Goal: Transaction & Acquisition: Purchase product/service

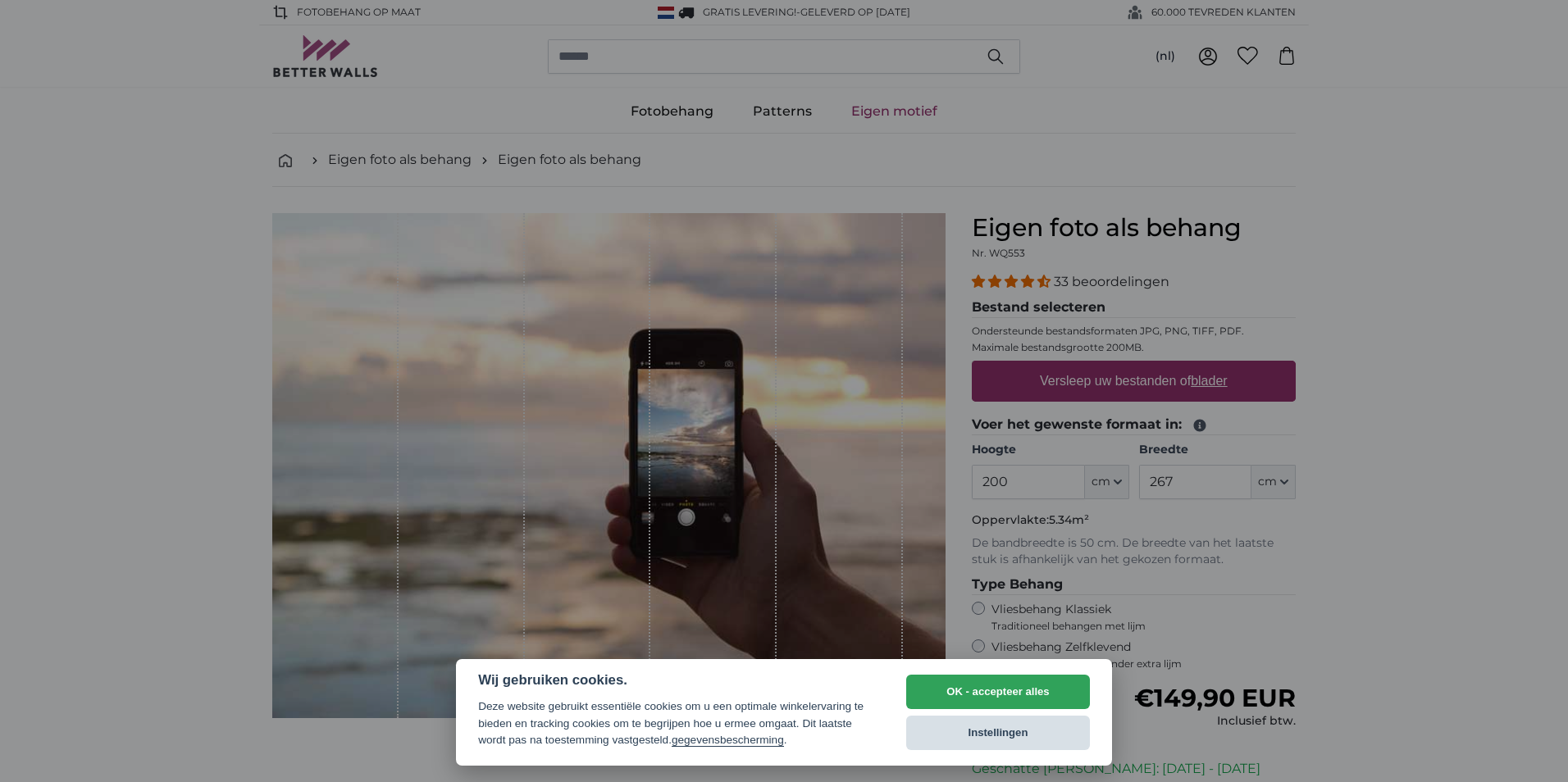
click at [1002, 734] on button "Instellingen" at bounding box center [998, 733] width 184 height 34
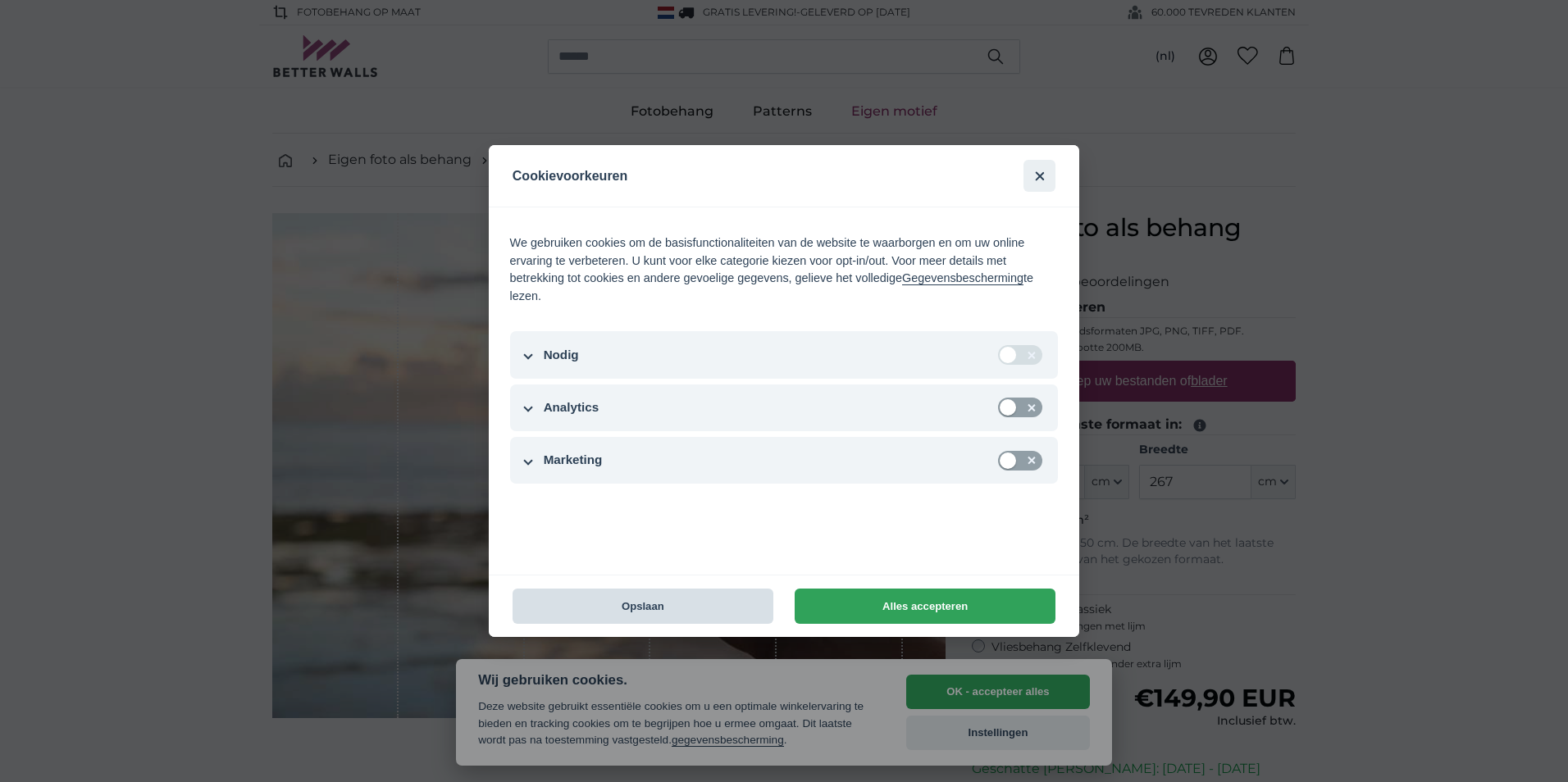
click at [691, 607] on button "Opslaan" at bounding box center [643, 607] width 261 height 35
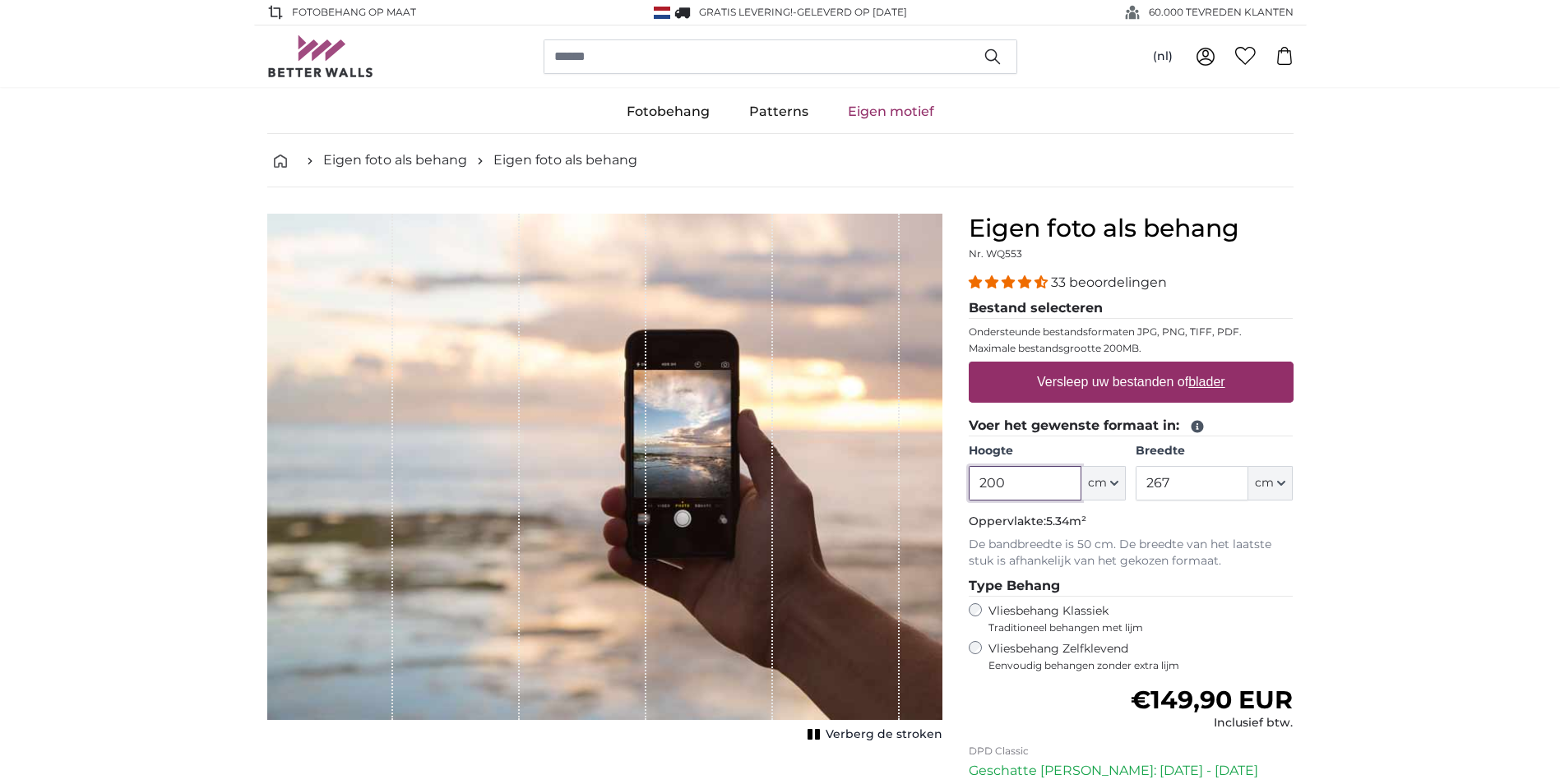
drag, startPoint x: 1024, startPoint y: 481, endPoint x: 970, endPoint y: 489, distance: 54.6
click at [970, 489] on input "200" at bounding box center [1025, 483] width 112 height 34
type input "167"
type input "2"
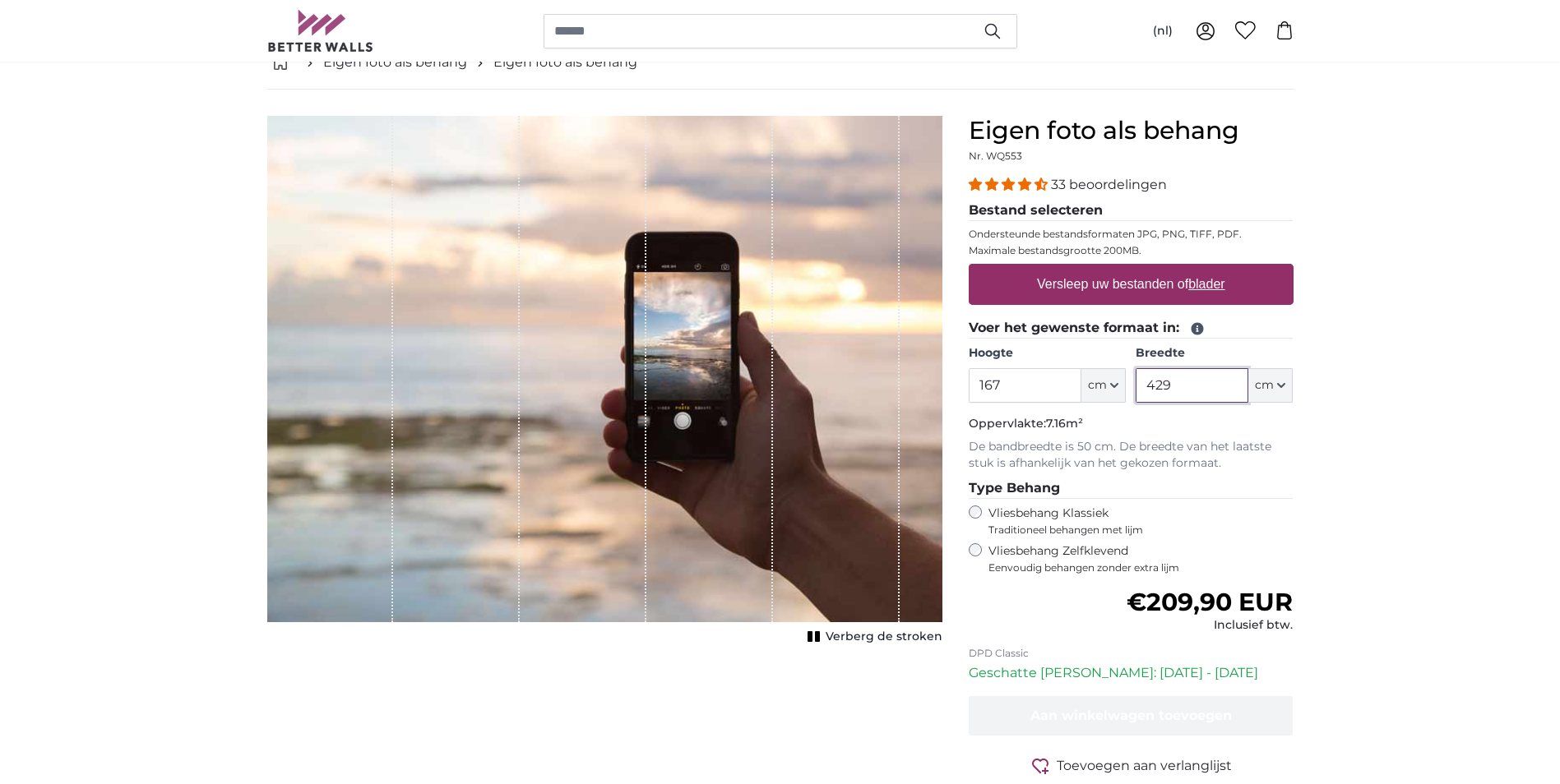
scroll to position [82, 0]
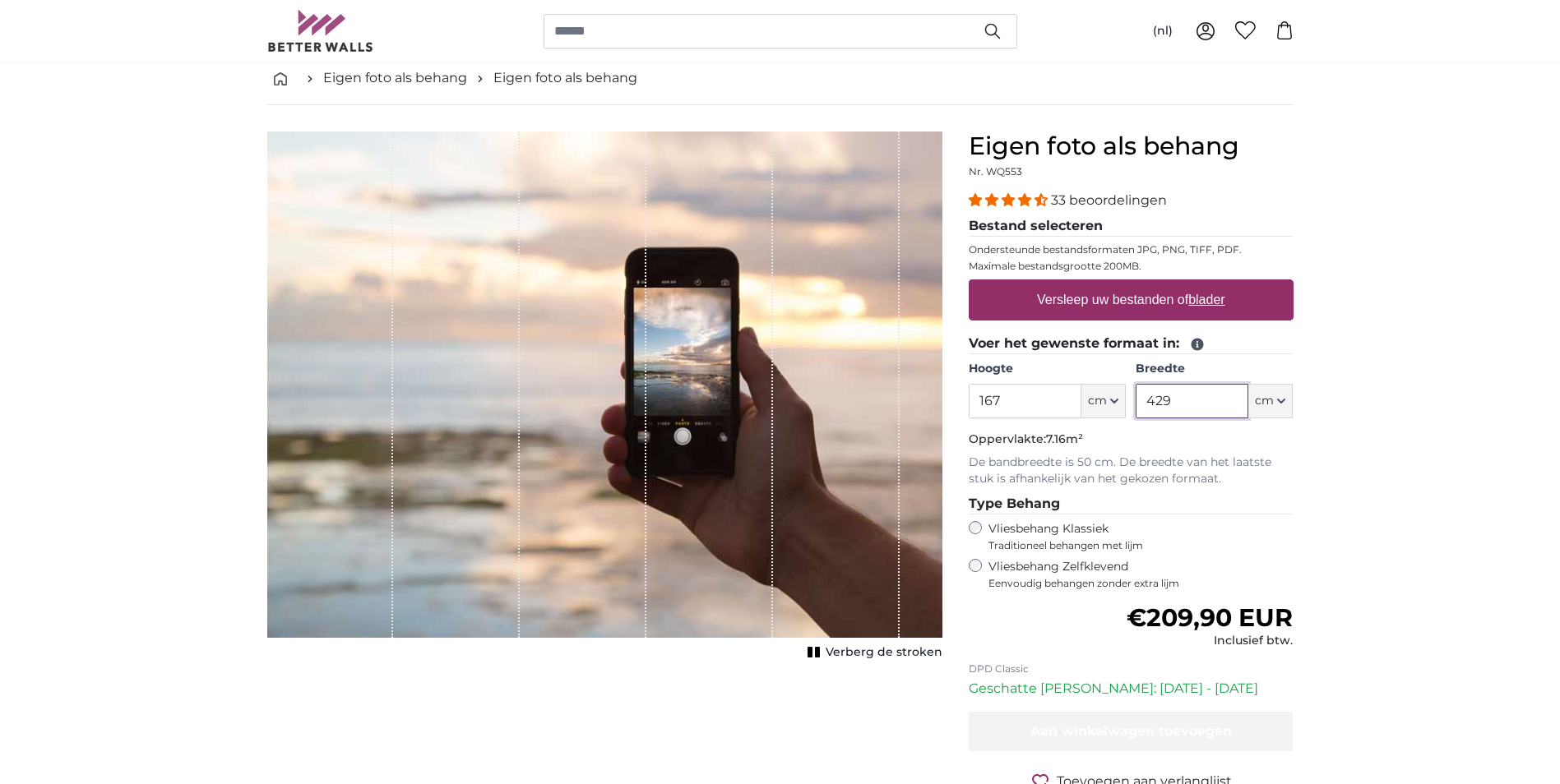
type input "429"
click at [1210, 300] on u "blader" at bounding box center [1206, 299] width 36 height 14
click at [1210, 284] on input "Versleep uw bestanden of blader" at bounding box center [1132, 282] width 325 height 5
type input "**********"
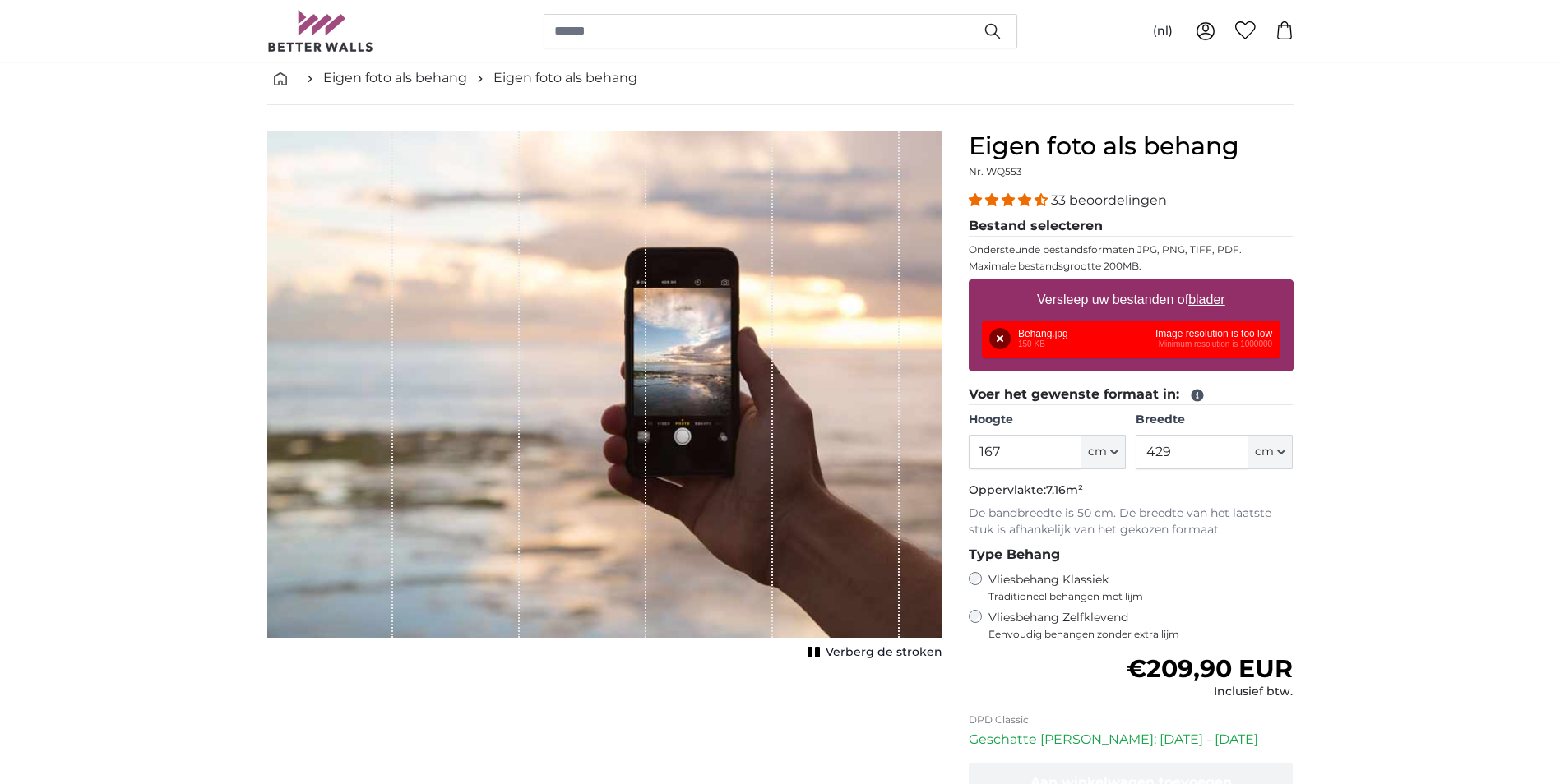
click at [1202, 295] on u "blader" at bounding box center [1206, 299] width 36 height 14
click at [1202, 284] on input "Versleep uw bestanden of blader" at bounding box center [1132, 282] width 325 height 5
type input "**********"
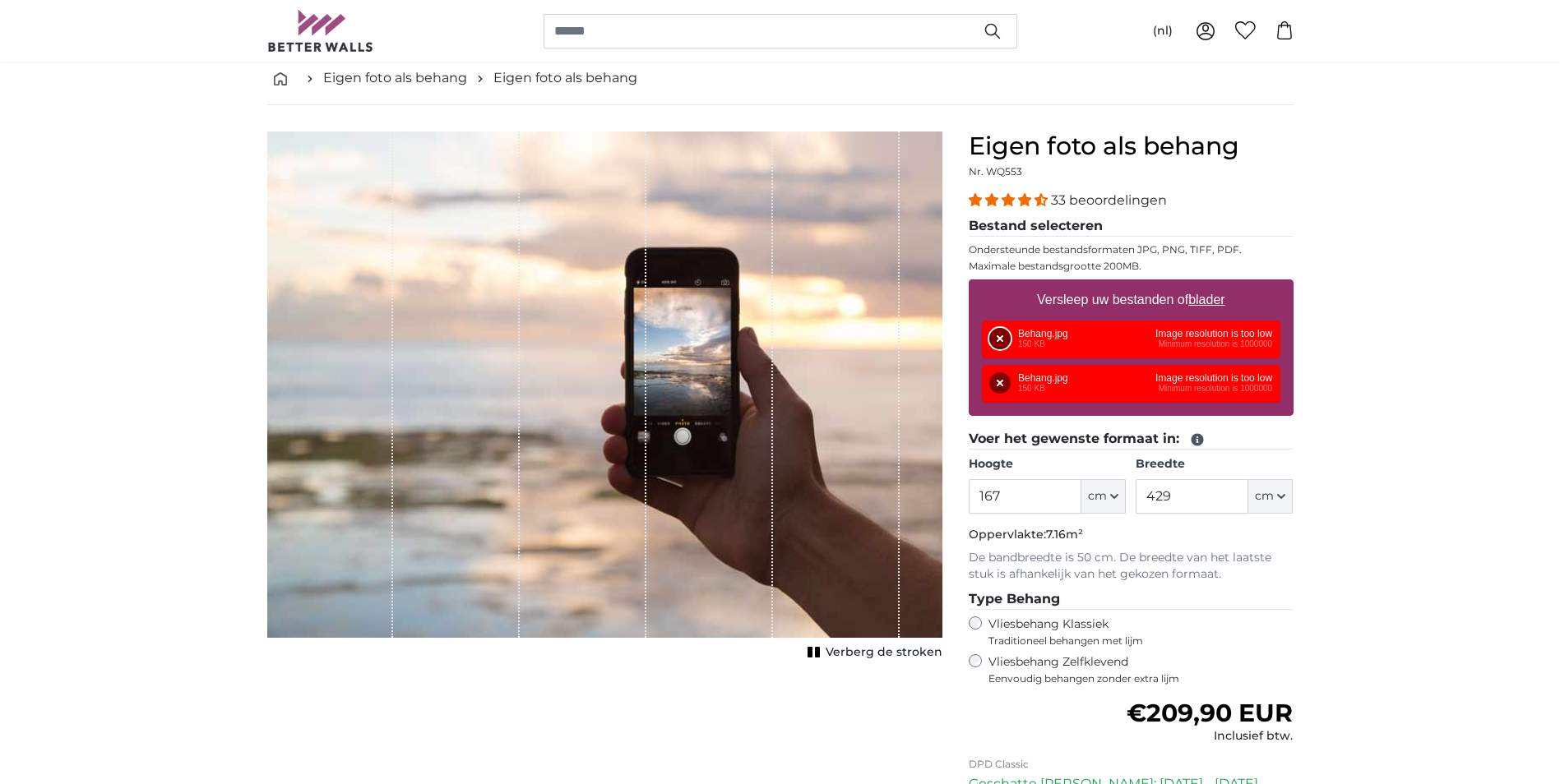
click at [998, 332] on button "Verwijderen" at bounding box center [1000, 339] width 22 height 22
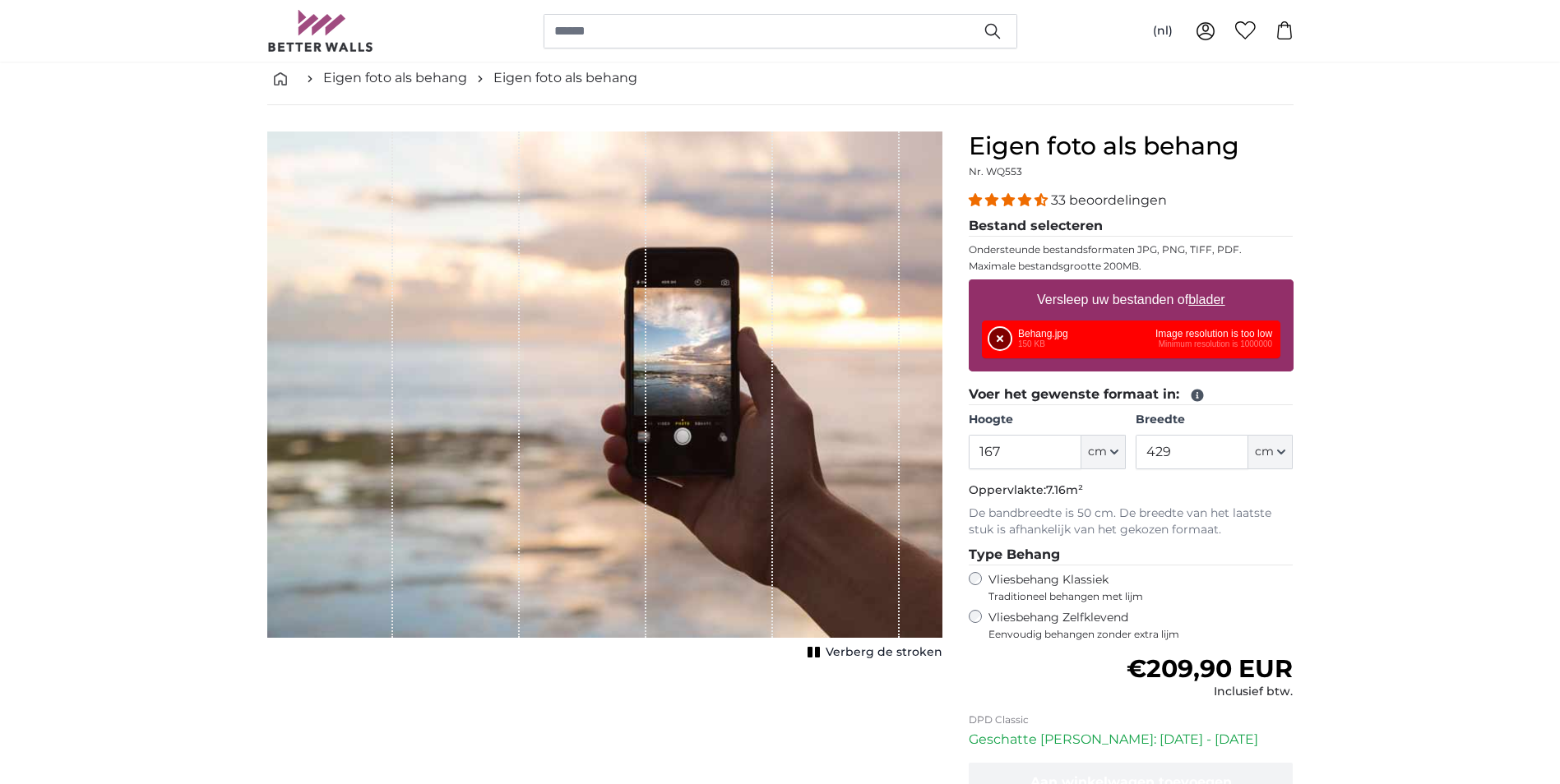
click at [994, 335] on button "Verwijderen" at bounding box center [1000, 339] width 22 height 22
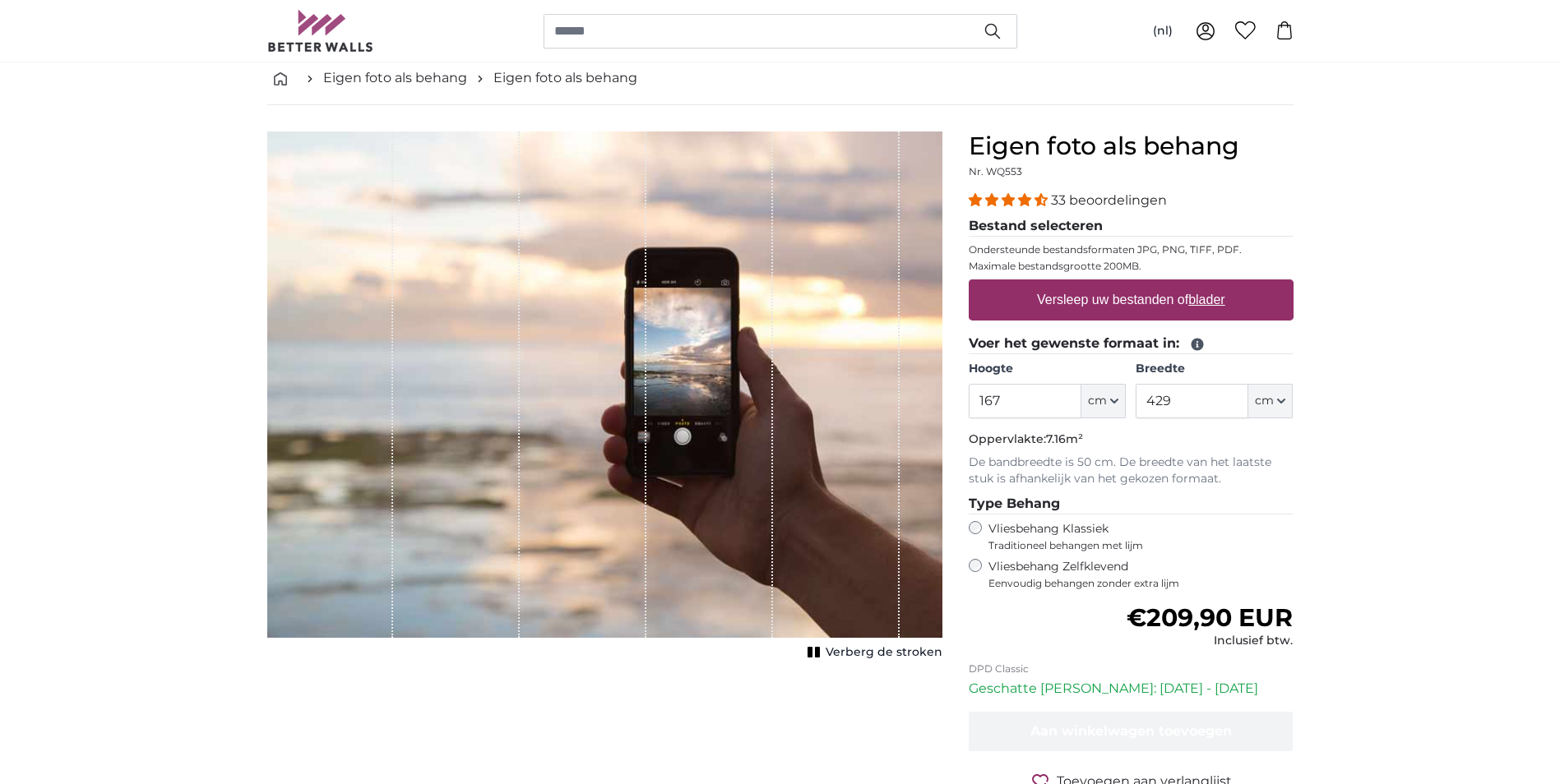
click at [1162, 302] on label "Versleep uw bestanden of blader" at bounding box center [1132, 299] width 202 height 32
click at [1162, 284] on input "Versleep uw bestanden of blader" at bounding box center [1132, 282] width 325 height 5
type input "**********"
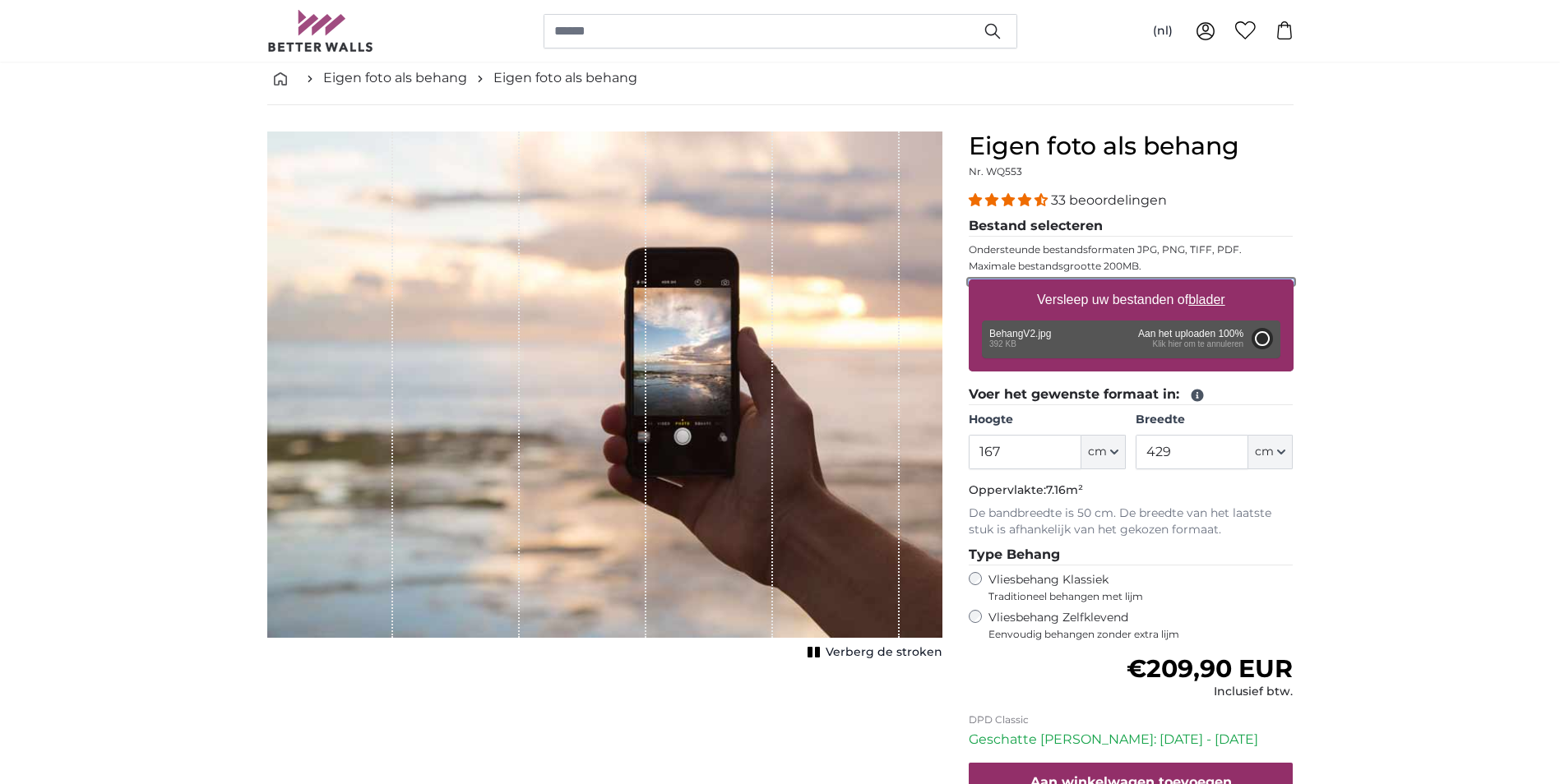
type input "60"
type input "100.8"
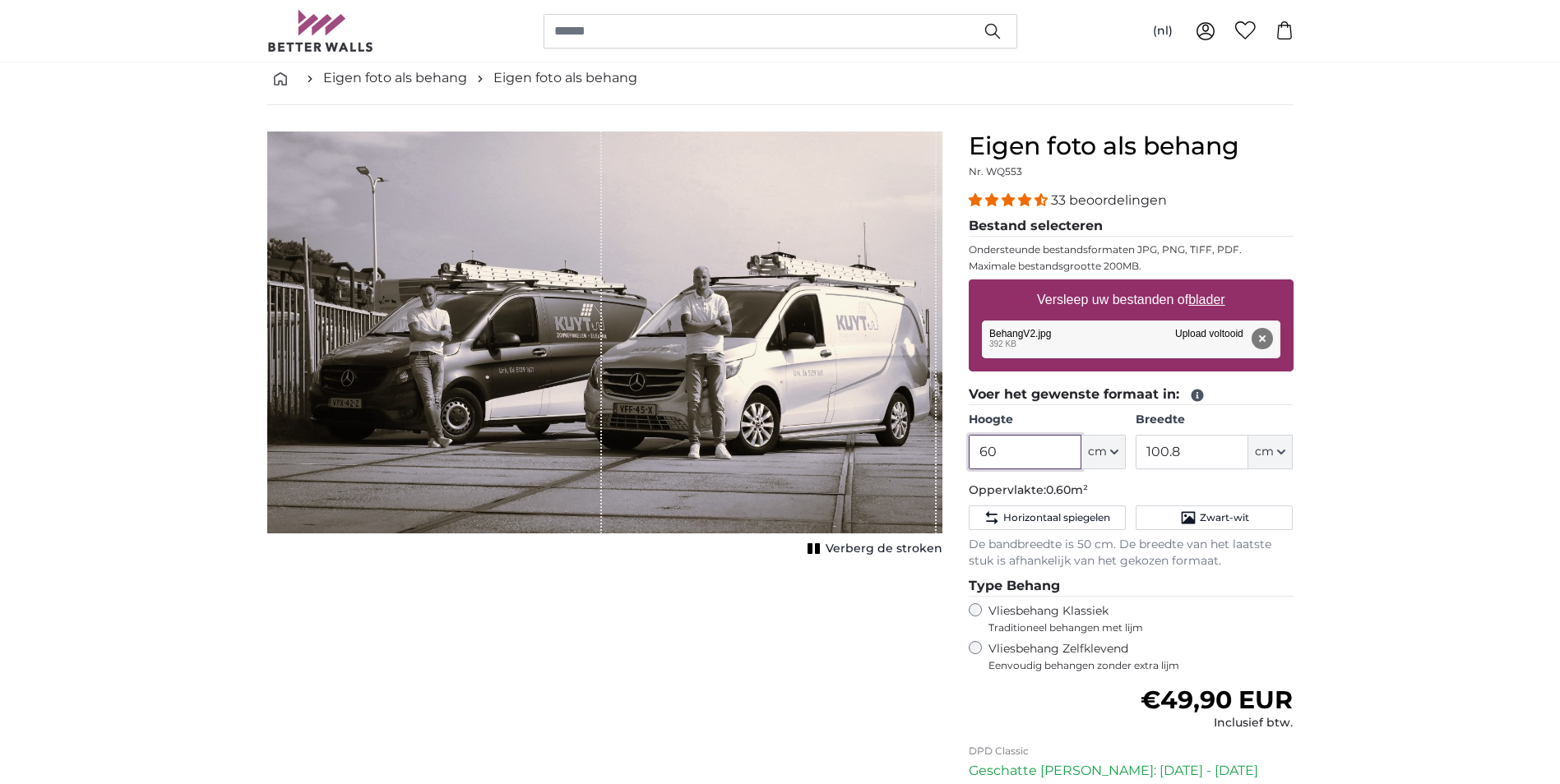
click at [979, 451] on input "60" at bounding box center [1025, 452] width 112 height 34
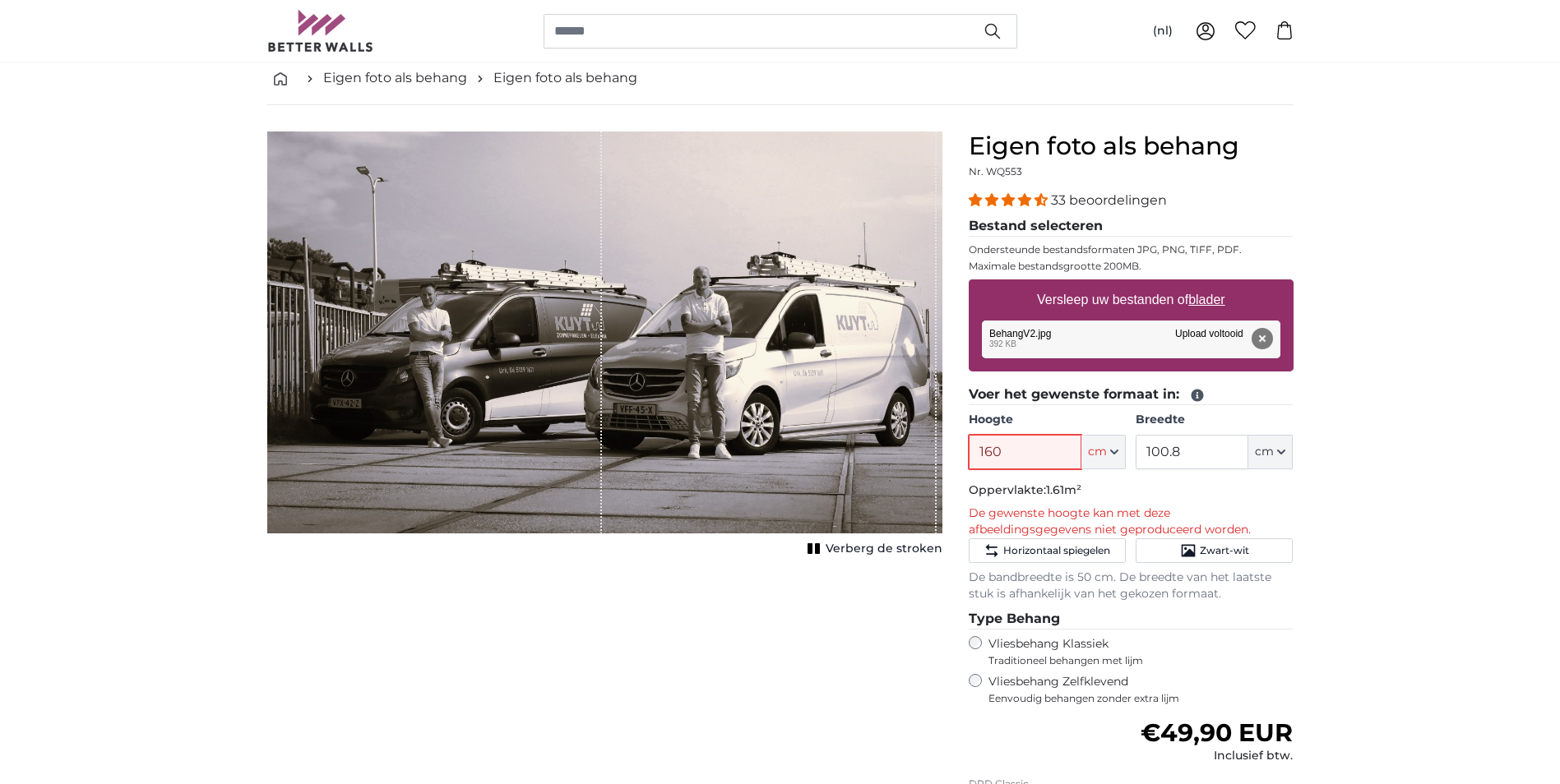
click at [1021, 456] on input "160" at bounding box center [1025, 452] width 112 height 34
type input "167"
drag, startPoint x: 1147, startPoint y: 452, endPoint x: 1220, endPoint y: 453, distance: 73.0
click at [1218, 453] on input "100.8" at bounding box center [1192, 452] width 112 height 34
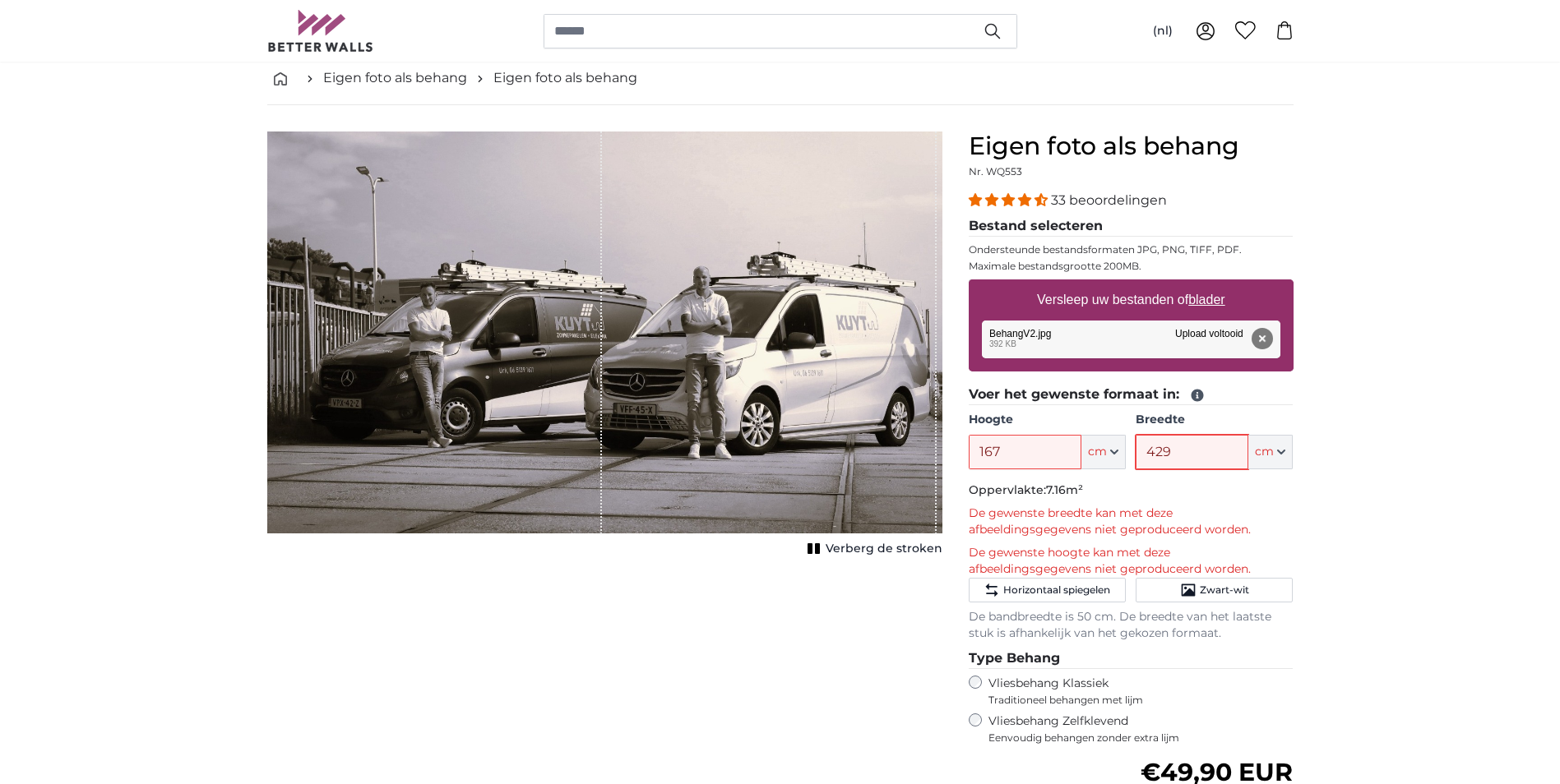
type input "429"
click at [900, 544] on span "Verberg de stroken" at bounding box center [884, 549] width 117 height 17
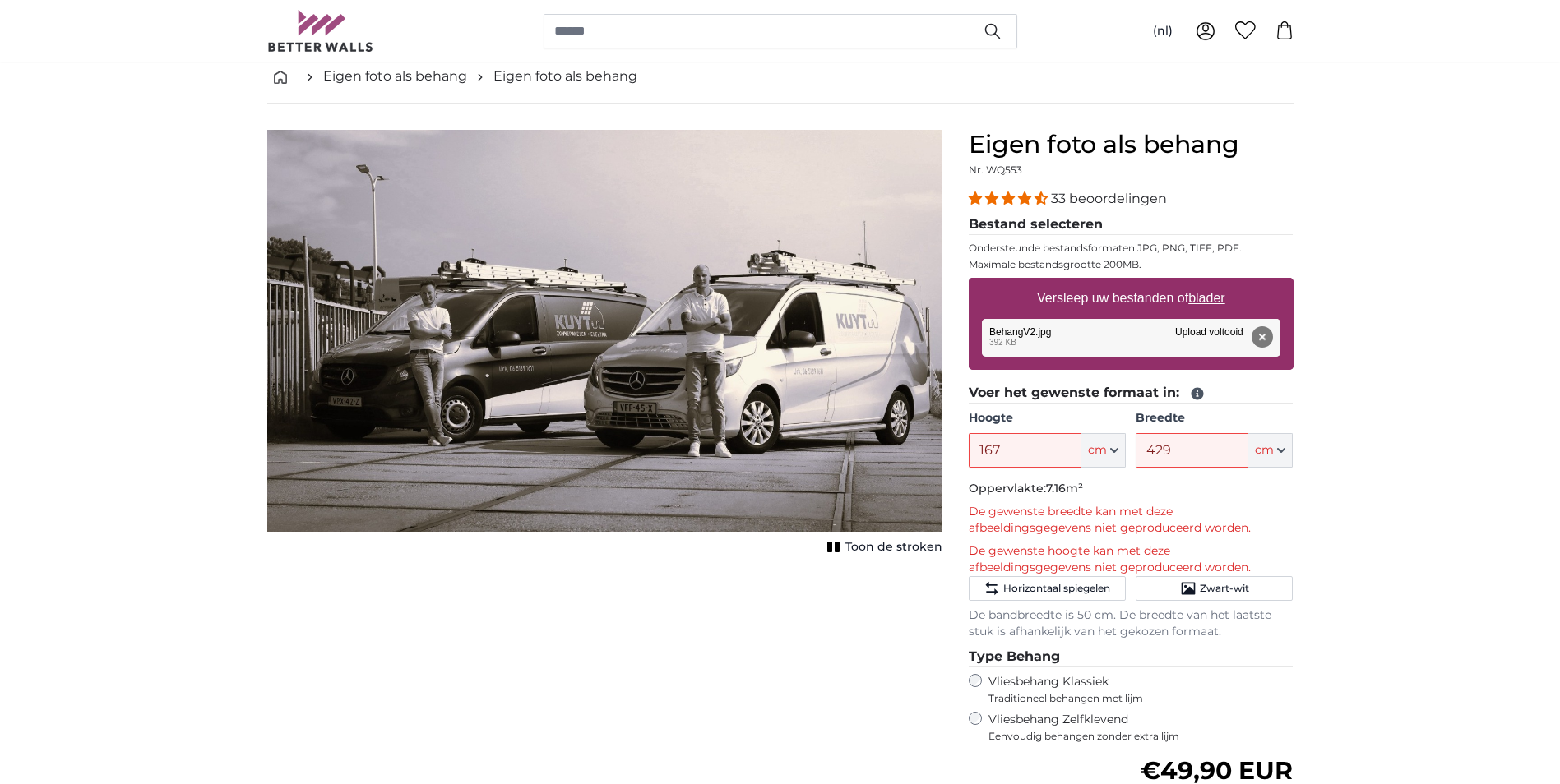
scroll to position [82, 0]
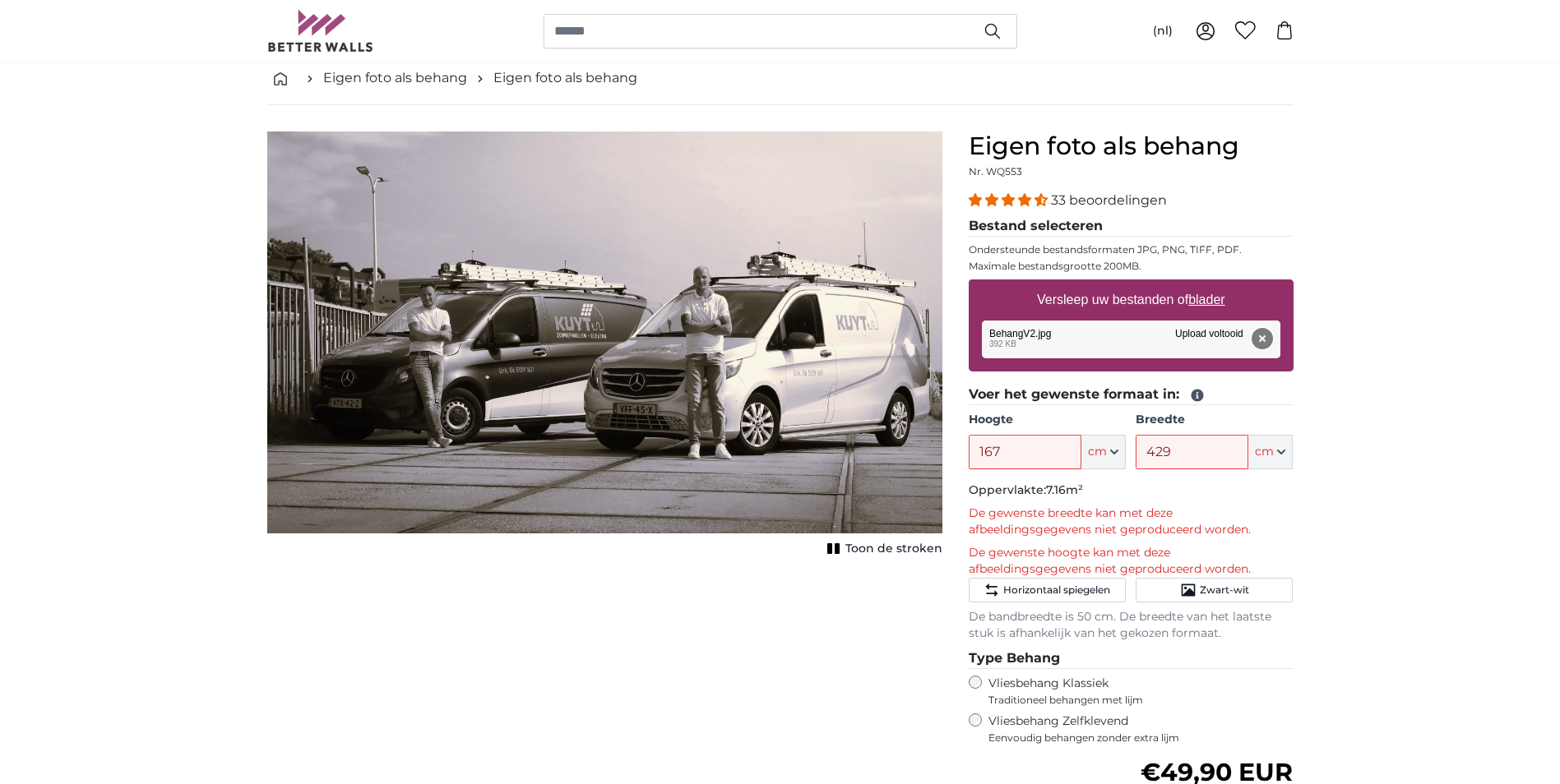
click at [1258, 332] on button "Verwijderen" at bounding box center [1262, 339] width 22 height 22
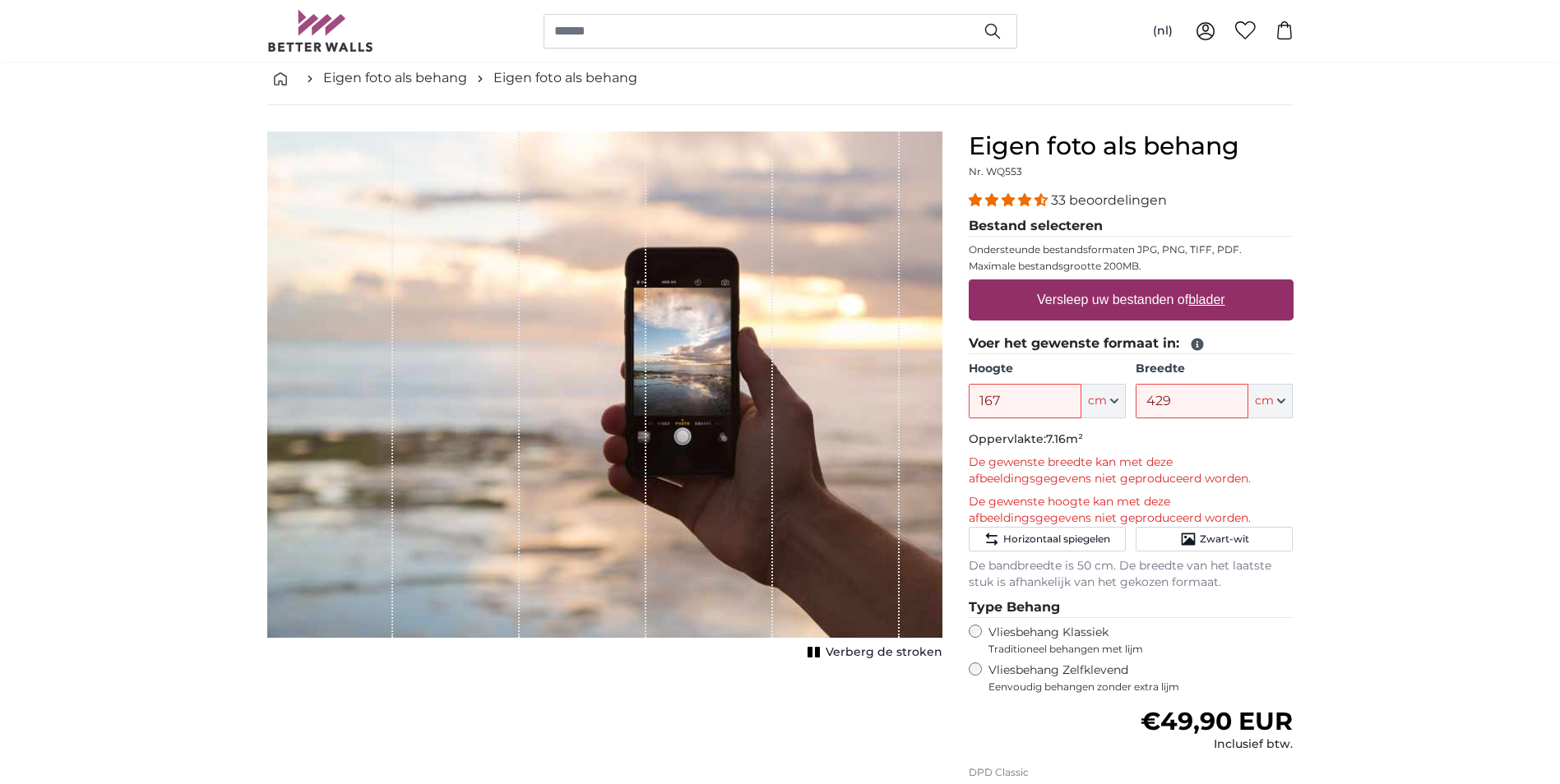
click at [1201, 463] on p "De gewenste breedte kan met deze afbeeldingsgegevens niet geproduceerd worden." at bounding box center [1132, 471] width 325 height 32
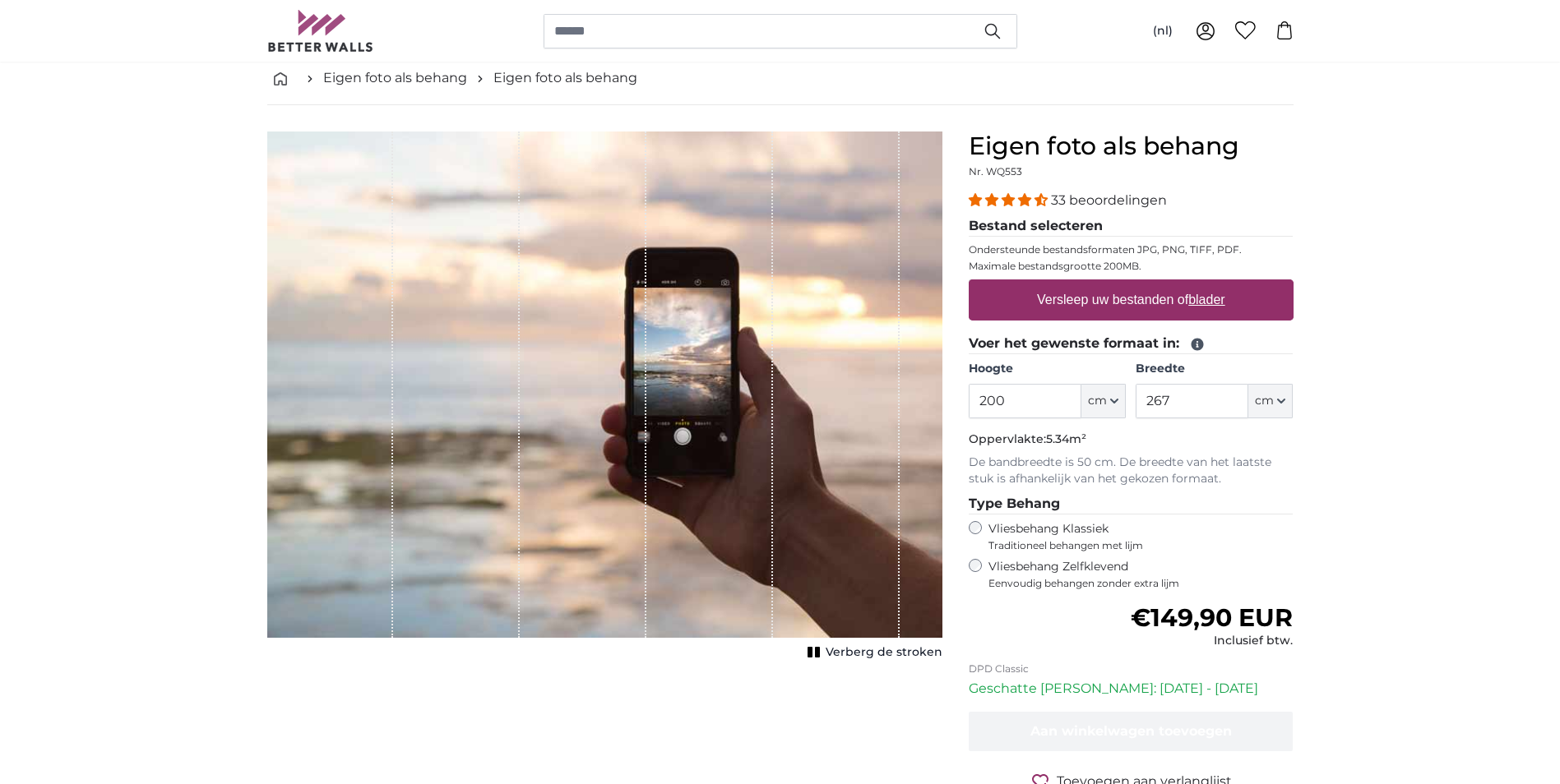
drag, startPoint x: 1010, startPoint y: 397, endPoint x: 938, endPoint y: 395, distance: 72.0
click at [938, 395] on product-detail "Annuleren Afbeelding bijsnijden Verberg de stroken Eigen foto als behang Nr. WQ…" at bounding box center [780, 488] width 1052 height 767
type input "167"
drag, startPoint x: 1179, startPoint y: 405, endPoint x: 1128, endPoint y: 403, distance: 51.0
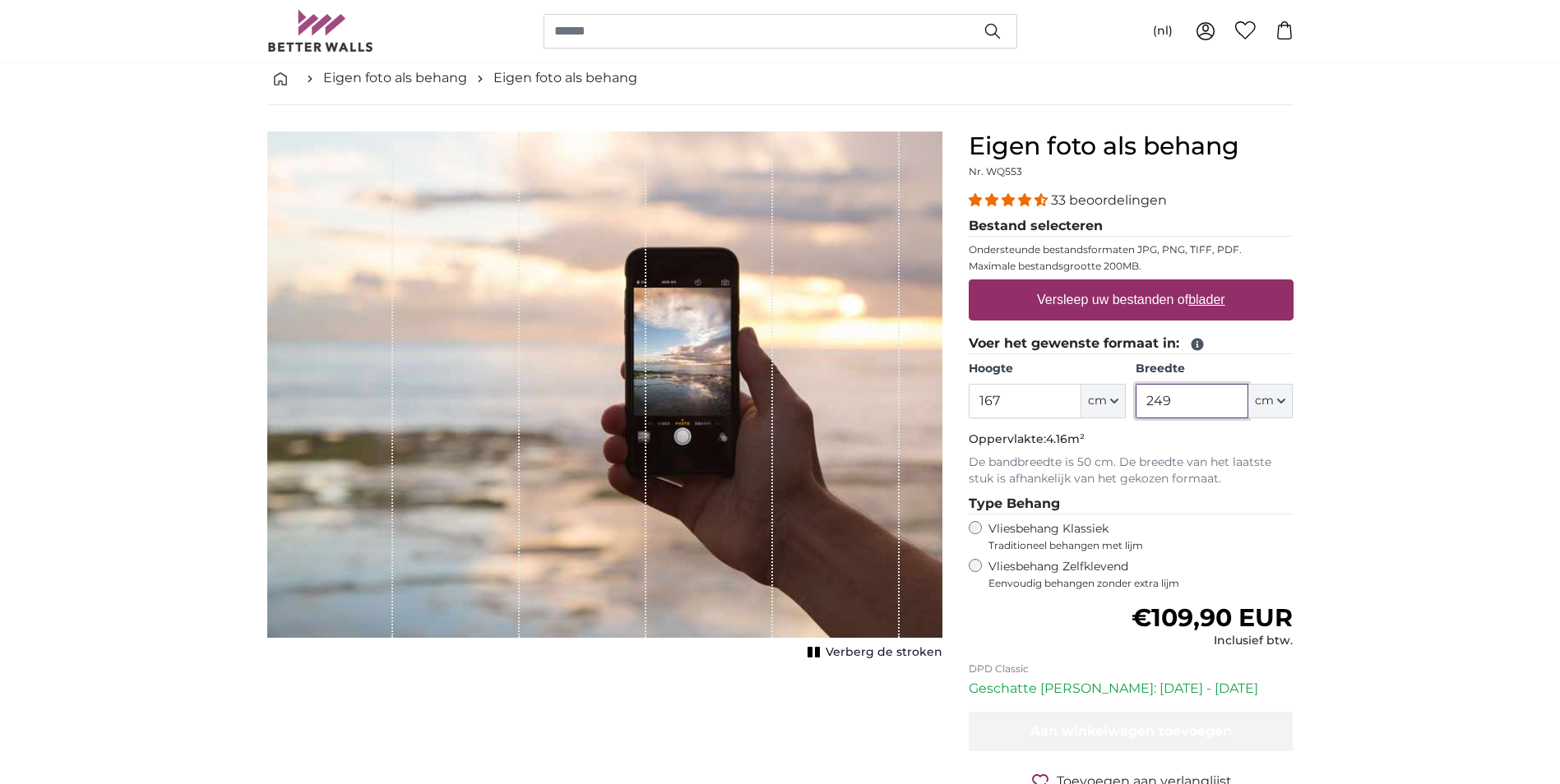
click at [1128, 403] on div "Hoogte 167 ft cm Centimeter (cm) Inches (inch) Feet (ft. in.) Breedte 249 ft cm…" at bounding box center [1132, 389] width 325 height 57
type input "429"
click at [1209, 296] on u "blader" at bounding box center [1206, 299] width 36 height 14
click at [1209, 284] on input "Versleep uw bestanden of blader" at bounding box center [1132, 282] width 325 height 5
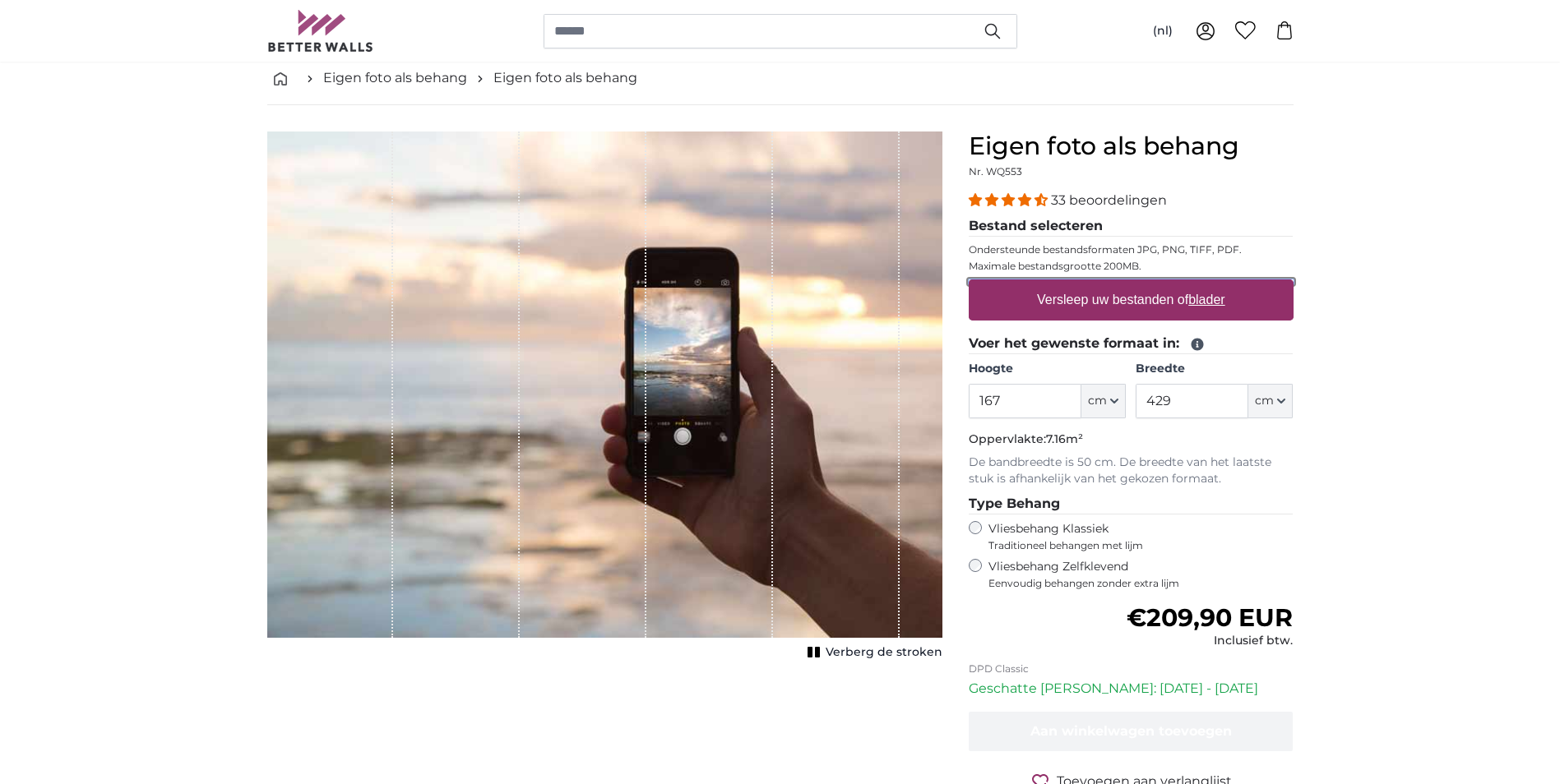
type input "**********"
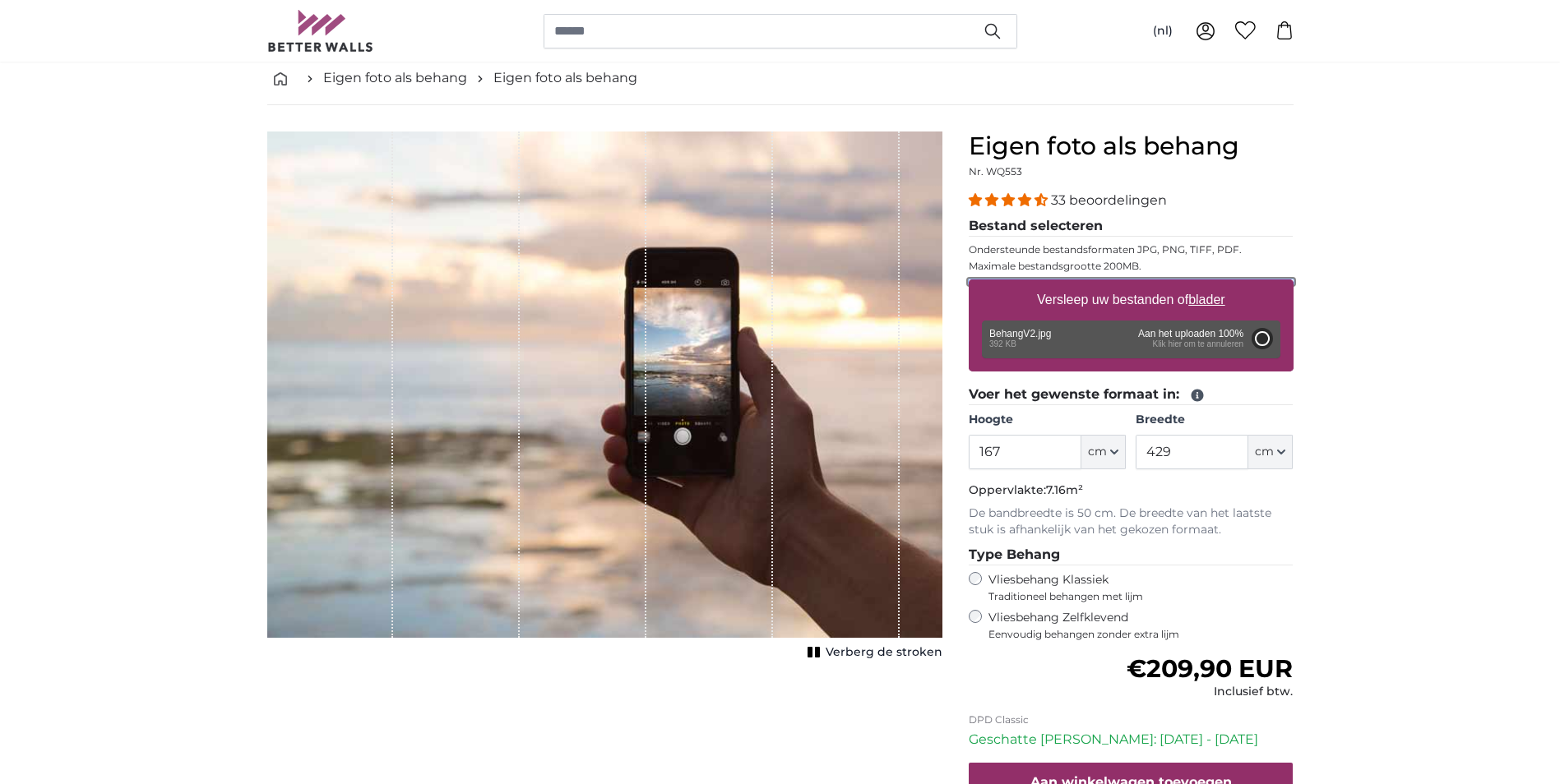
type input "60"
type input "100.8"
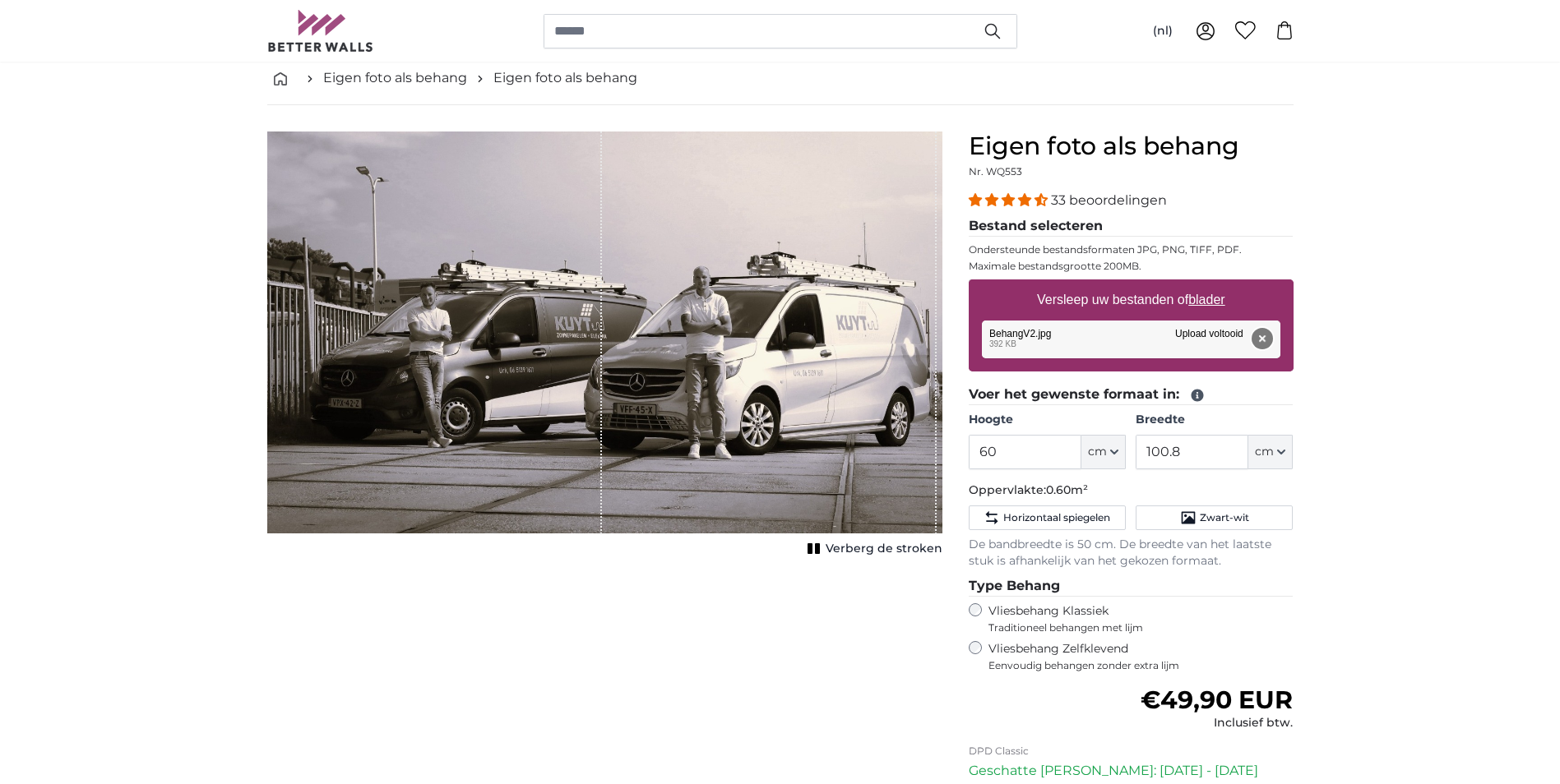
click at [1272, 342] on button "Verwijderen" at bounding box center [1262, 339] width 22 height 22
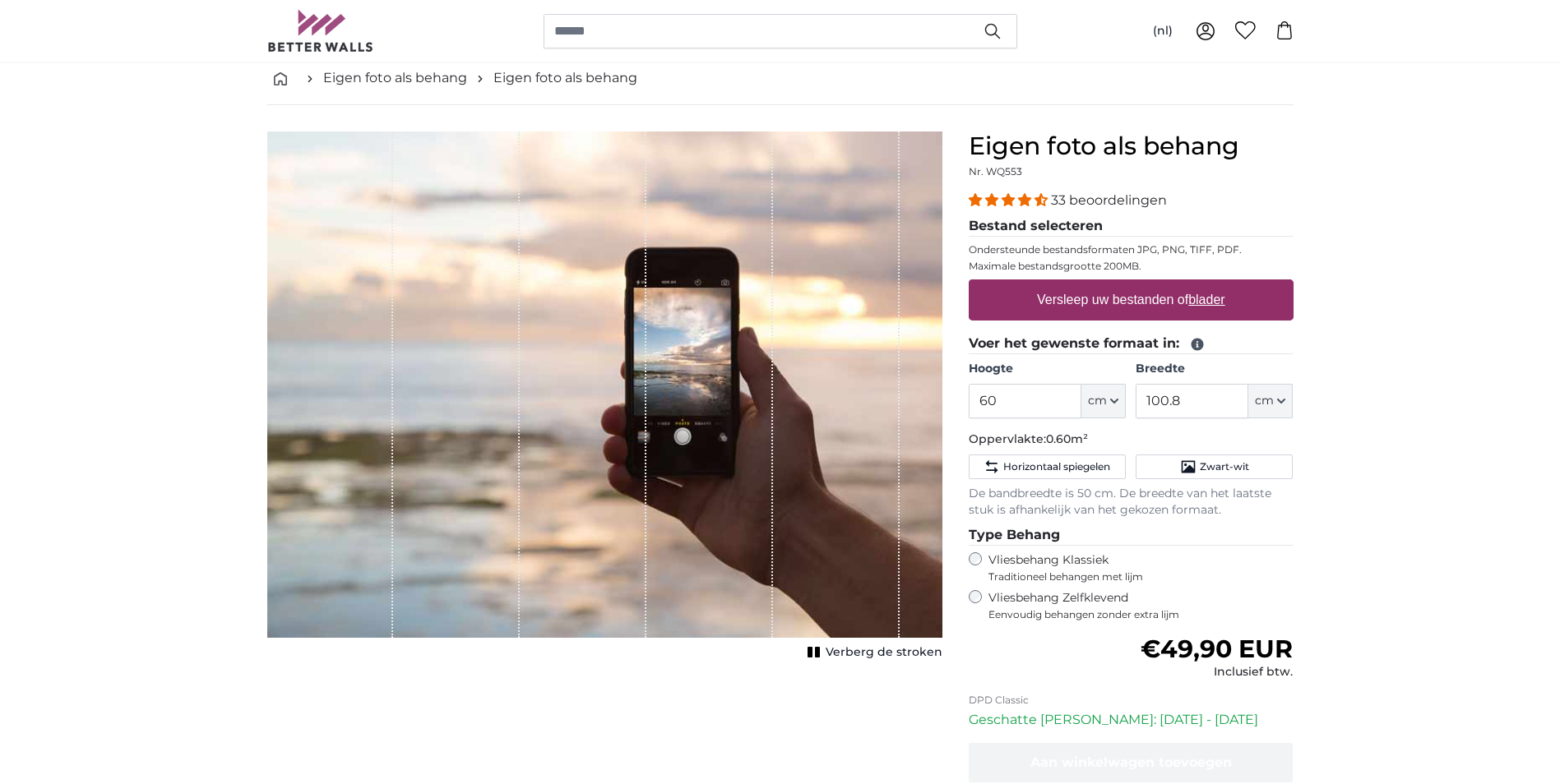
click at [1158, 300] on label "Versleep uw bestanden of blader" at bounding box center [1132, 299] width 202 height 32
click at [1158, 284] on input "Versleep uw bestanden of blader" at bounding box center [1132, 282] width 325 height 5
type input "**********"
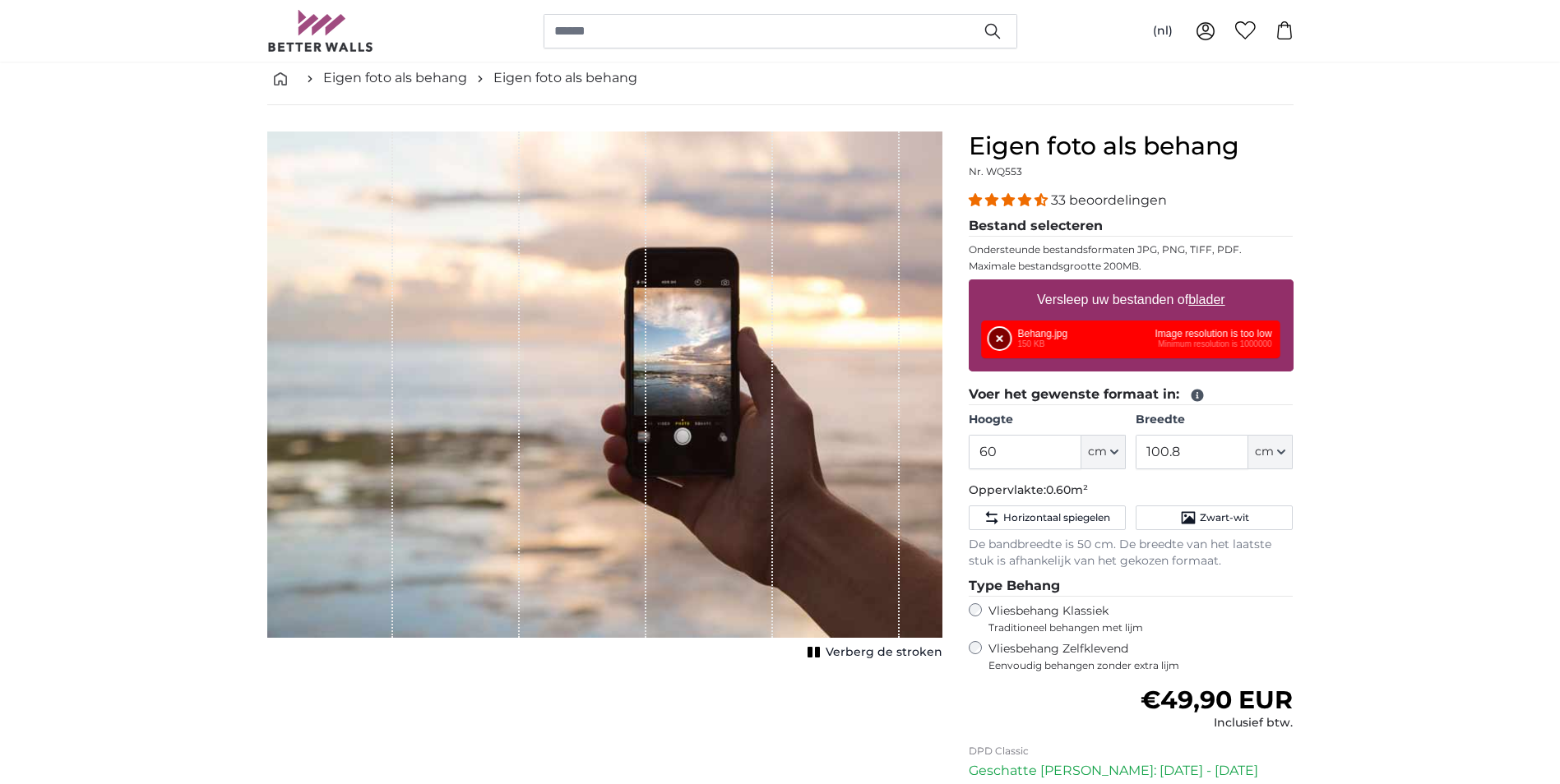
click at [1002, 338] on button "Verwijderen" at bounding box center [1000, 339] width 22 height 22
